Goal: Check status: Check status

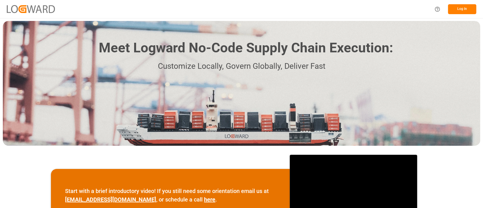
scroll to position [105, 0]
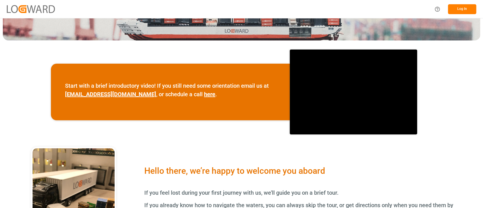
click at [455, 12] on button "Log In" at bounding box center [462, 9] width 28 height 10
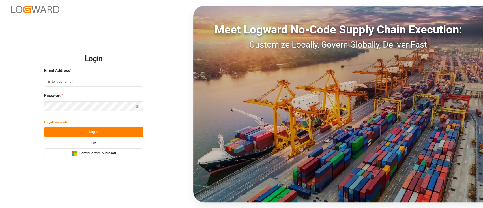
click at [92, 152] on span "Continue with Microsoft" at bounding box center [97, 153] width 37 height 5
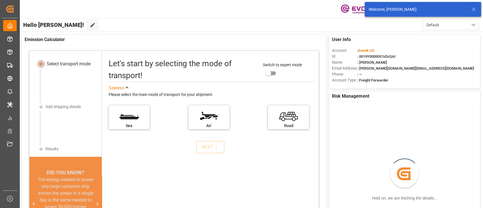
click at [475, 8] on line at bounding box center [473, 9] width 3 height 3
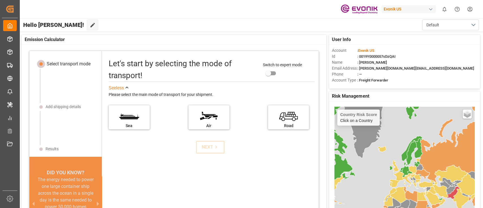
click at [399, 12] on div "Evonik US" at bounding box center [409, 9] width 54 height 8
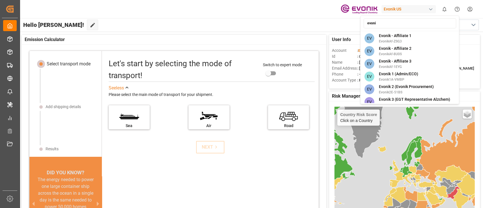
type input "evonik"
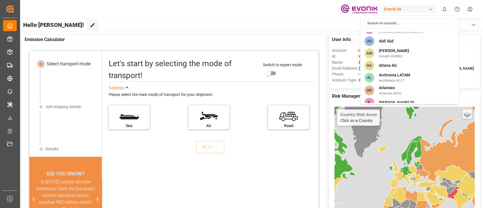
scroll to position [1339, 0]
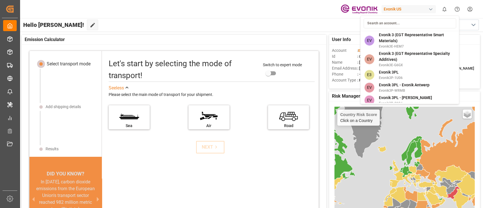
click at [301, 26] on html "Created by potrace 1.15, written by Peter Selinger 2001-2017 Created by potrace…" at bounding box center [241, 104] width 483 height 208
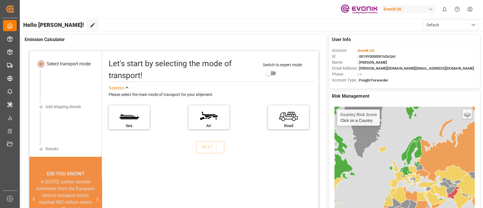
click at [399, 8] on div "Evonik US" at bounding box center [409, 9] width 54 height 8
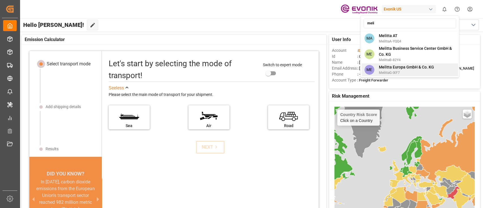
type input "meli"
click at [407, 73] on span "MelittaG-IXF7" at bounding box center [406, 72] width 55 height 5
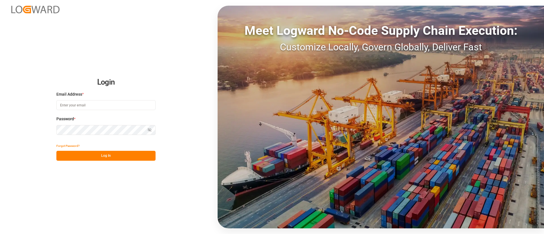
click at [112, 108] on input at bounding box center [105, 105] width 99 height 10
click at [0, 234] on com-1password-button at bounding box center [0, 234] width 0 height 0
type input "keerthan.ge@logward.com"
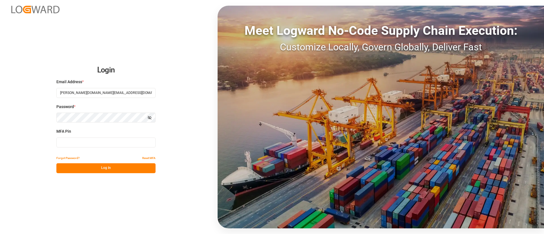
type input "043553"
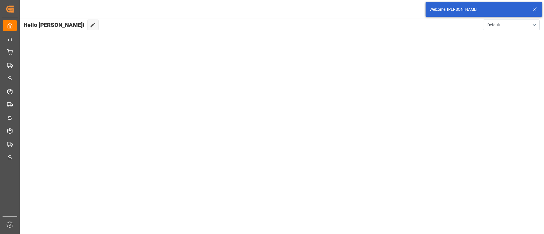
click at [536, 8] on icon at bounding box center [534, 9] width 7 height 7
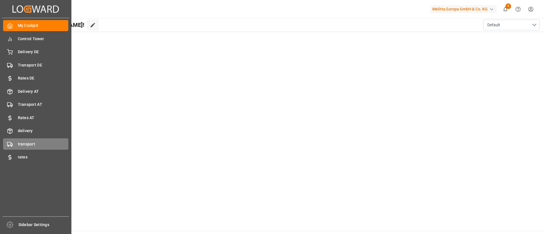
click at [33, 142] on span "transport" at bounding box center [43, 144] width 51 height 6
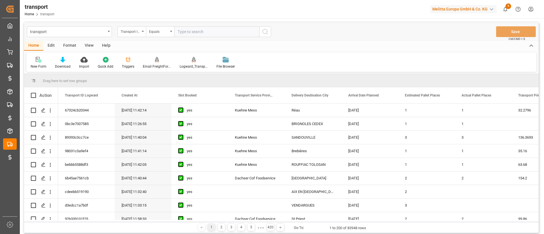
click at [85, 43] on div "View" at bounding box center [88, 46] width 17 height 10
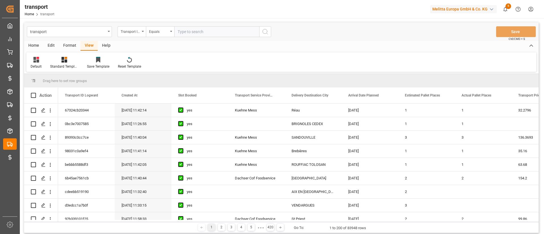
click at [37, 44] on div "Home" at bounding box center [33, 46] width 19 height 10
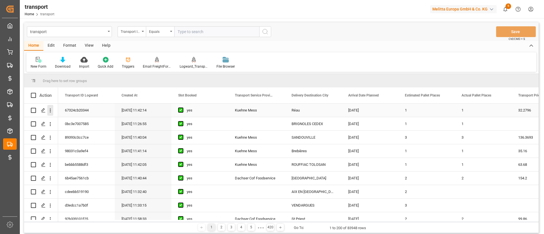
click at [50, 108] on icon "open menu" at bounding box center [50, 111] width 6 height 6
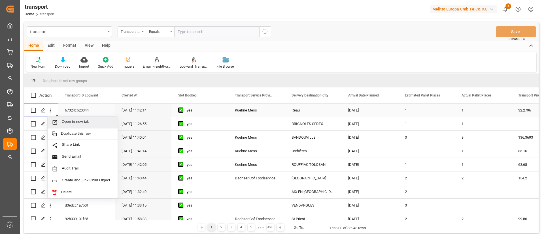
click at [75, 119] on div "Open in new tab" at bounding box center [83, 123] width 70 height 12
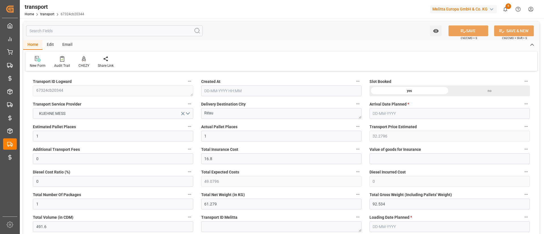
type input "1"
type input "32.2796"
type input "0"
type input "16.8"
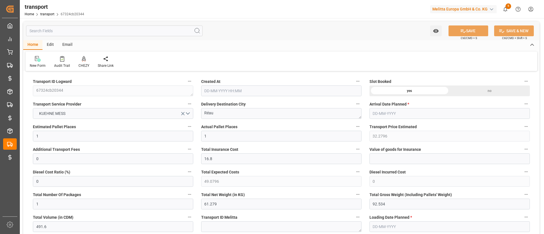
type input "0"
type input "49.0796"
type input "0"
type input "1"
type input "61.279"
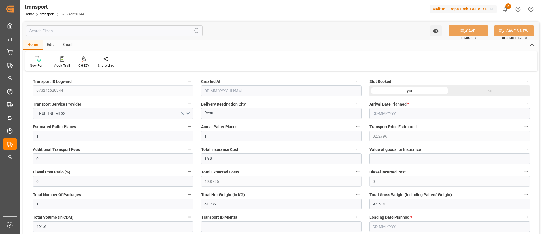
type input "92.534"
type input "491.6"
type input "77"
type input "0"
type input "7"
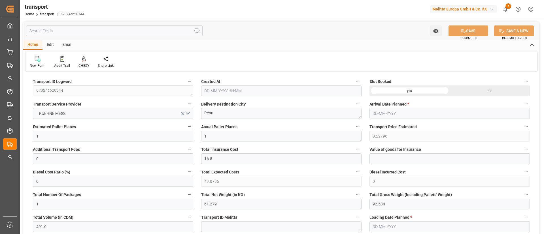
type input "1"
type input "101"
type input "69.534"
type input "0"
type input "4710.8598"
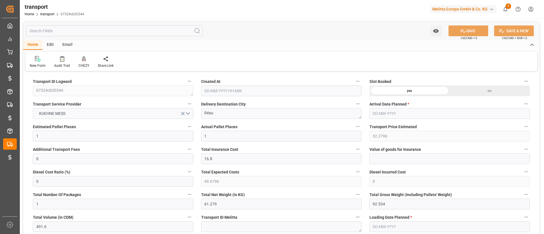
type input "0"
type input "21"
type input "35"
type input "[DATE] 11:42"
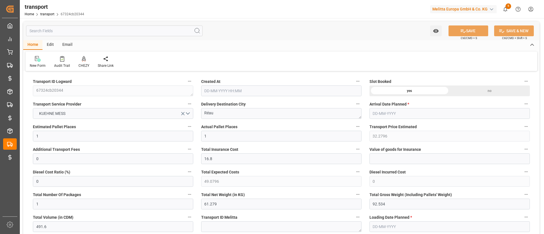
type input "[DATE]"
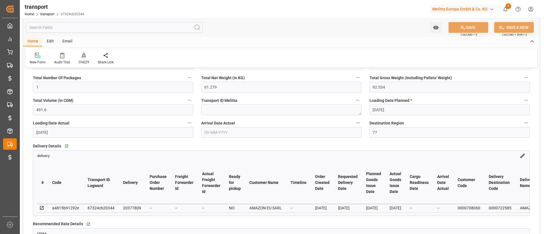
scroll to position [127, 0]
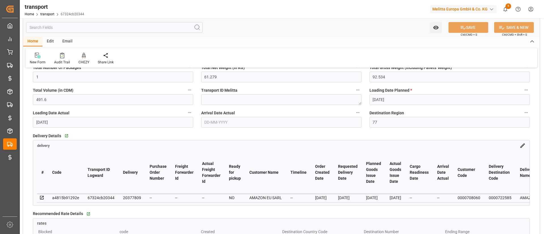
click at [521, 146] on icon at bounding box center [522, 146] width 6 height 6
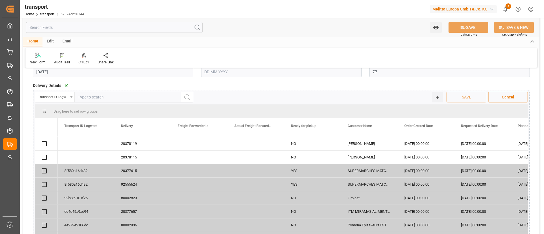
scroll to position [229, 0]
click at [130, 170] on div "20377615" at bounding box center [142, 169] width 57 height 13
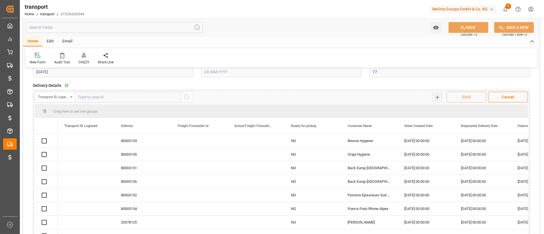
click at [59, 96] on div "Transport ID Logward" at bounding box center [53, 96] width 31 height 7
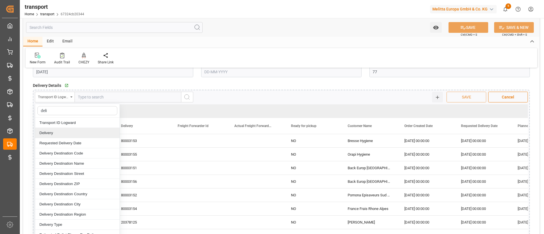
type input "deli"
click at [68, 128] on div "Delivery" at bounding box center [77, 133] width 84 height 10
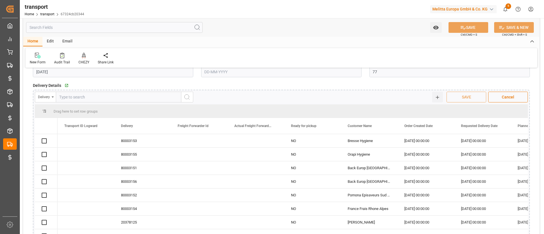
click at [105, 103] on div "Delivery deli Transport ID Logward Delivery Requested Delivery Date Delivery De…" at bounding box center [281, 202] width 497 height 225
click at [105, 101] on input "text" at bounding box center [118, 97] width 125 height 11
paste input "20377615"
type input "20377615"
click at [187, 96] on icon "search button" at bounding box center [187, 97] width 7 height 7
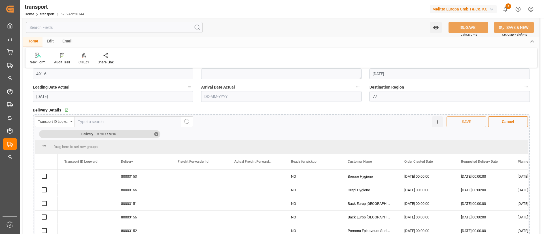
scroll to position [156, 0]
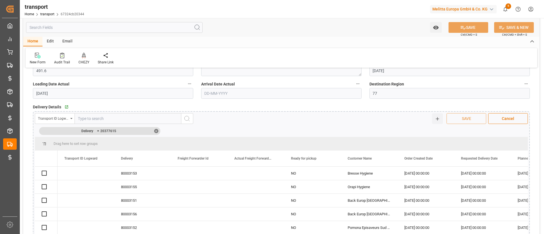
click at [156, 130] on div "✕" at bounding box center [156, 131] width 4 height 4
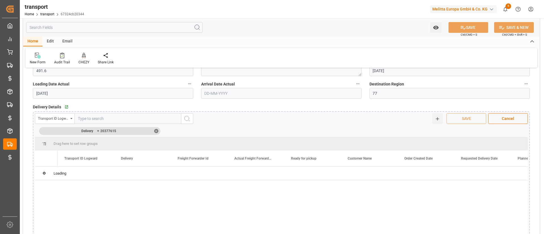
click at [158, 132] on div "Delivery = 20377615 ✕" at bounding box center [99, 131] width 121 height 8
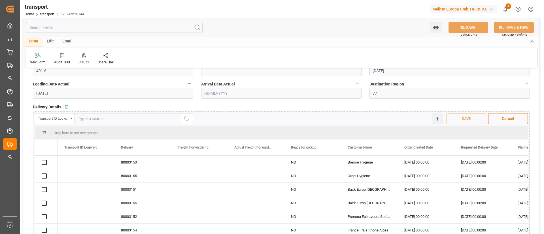
click at [158, 132] on div "Drag here to set row groups" at bounding box center [281, 133] width 493 height 14
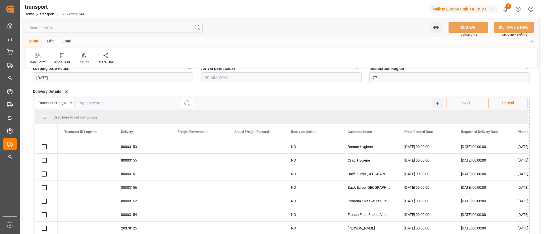
click at [504, 104] on span "Cancel" at bounding box center [508, 103] width 18 height 6
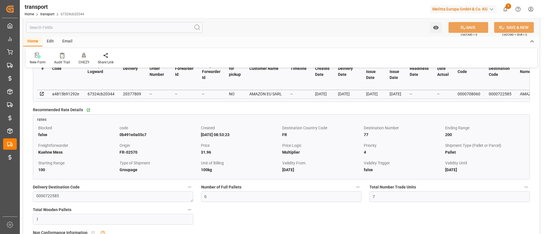
scroll to position [369, 0]
